Goal: Navigation & Orientation: Go to known website

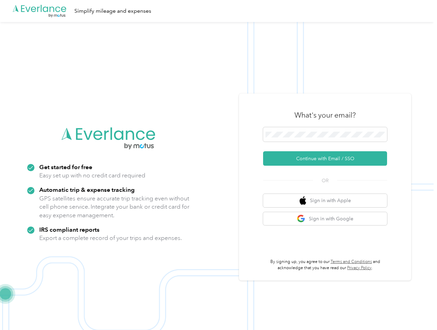
click at [218, 165] on img at bounding box center [216, 187] width 433 height 330
click at [218, 11] on div ".cls-1 { fill: #00adee; } .cls-2 { fill: #fff; } .cls-3 { fill: #707372; } .cls…" at bounding box center [216, 11] width 433 height 22
click at [328, 159] on button "Continue with Email / SSO" at bounding box center [325, 158] width 124 height 14
click at [328, 201] on button "Sign in with Apple" at bounding box center [325, 200] width 124 height 13
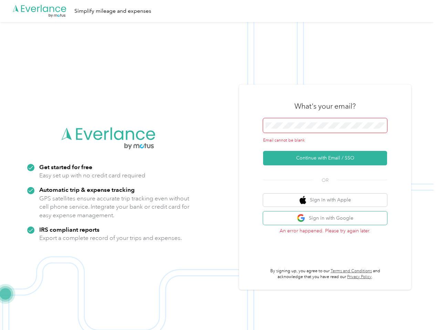
click at [328, 219] on button "Sign in with Google" at bounding box center [325, 218] width 124 height 13
